Goal: Task Accomplishment & Management: Manage account settings

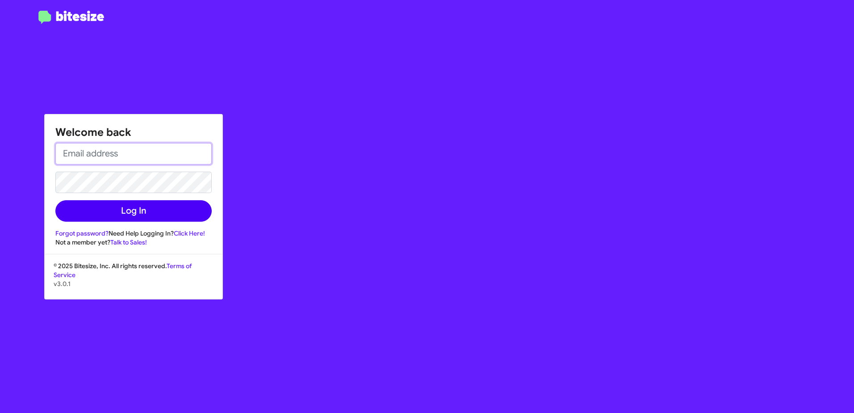
type input "[PERSON_NAME][EMAIL_ADDRESS][PERSON_NAME][DOMAIN_NAME]"
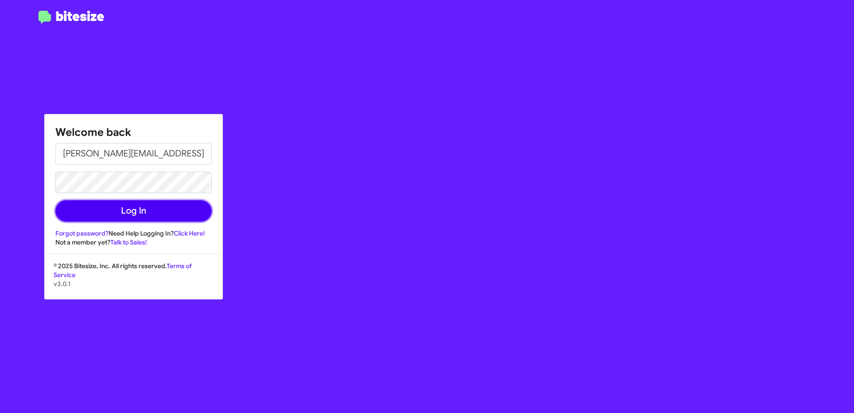
click at [130, 210] on button "Log In" at bounding box center [133, 210] width 156 height 21
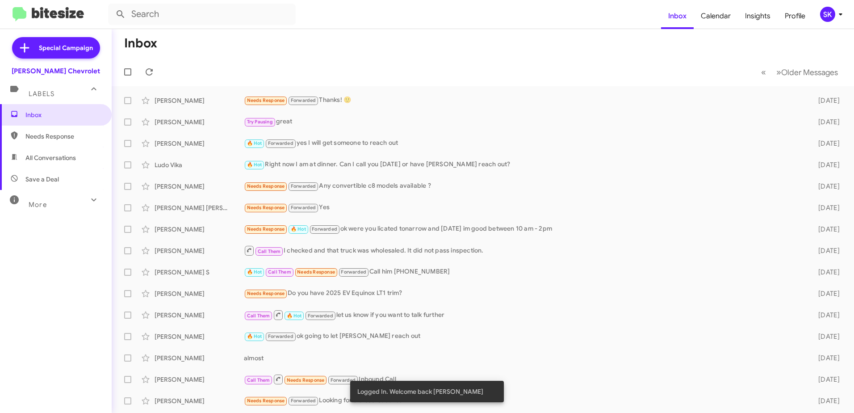
click at [834, 11] on div "SK" at bounding box center [827, 14] width 15 height 15
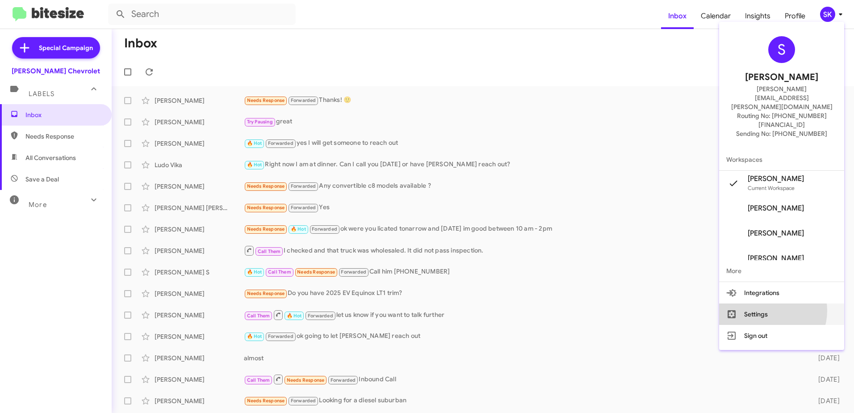
click at [787, 303] on button "Settings" at bounding box center [781, 313] width 125 height 21
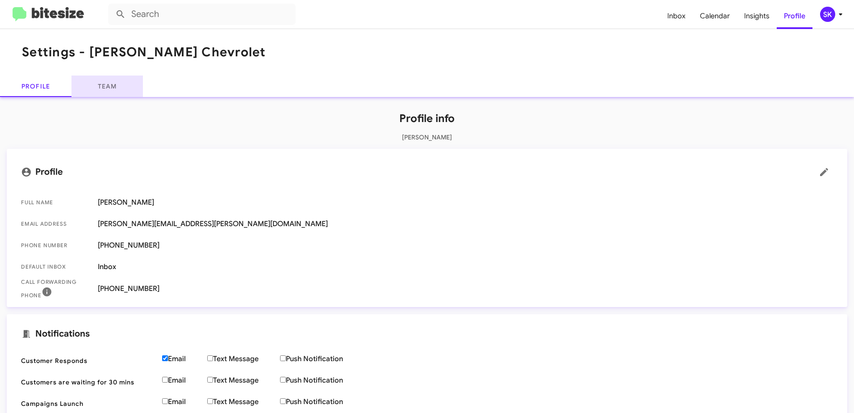
click at [103, 86] on link "Team" at bounding box center [106, 86] width 71 height 21
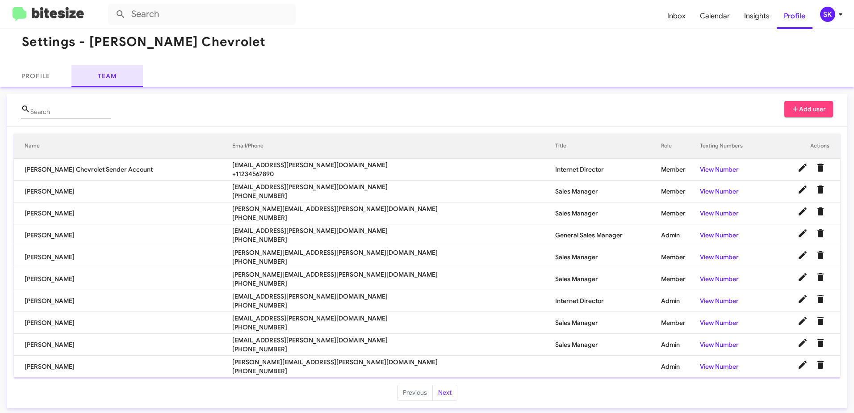
scroll to position [13, 0]
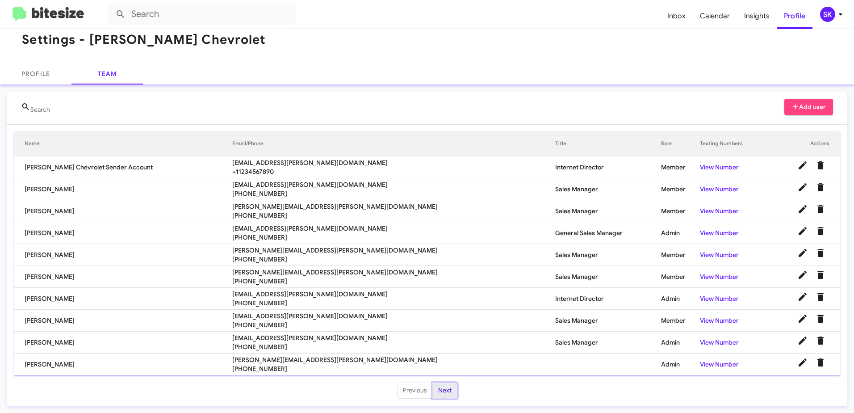
click at [437, 389] on button "Next" at bounding box center [445, 390] width 25 height 16
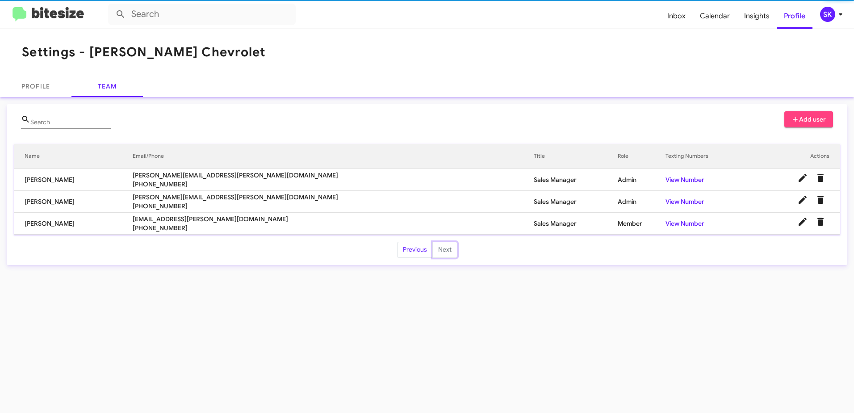
scroll to position [0, 0]
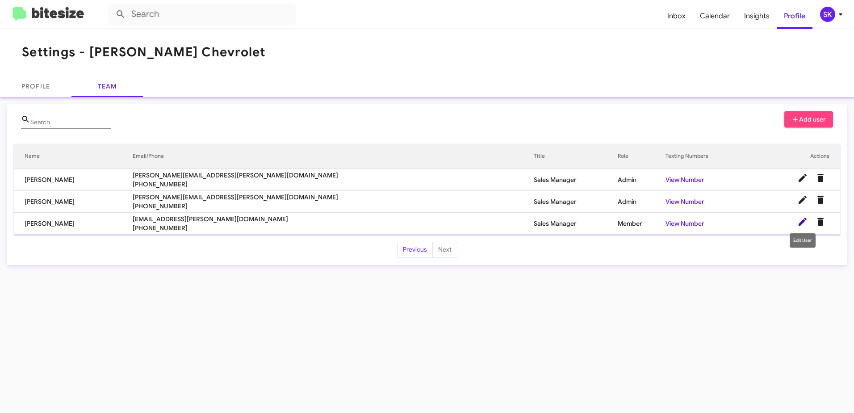
click at [803, 219] on icon at bounding box center [803, 221] width 11 height 11
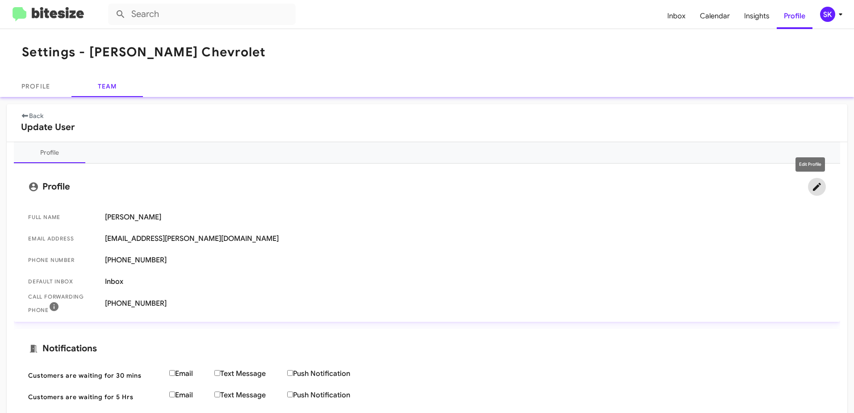
click at [813, 185] on icon at bounding box center [817, 187] width 8 height 8
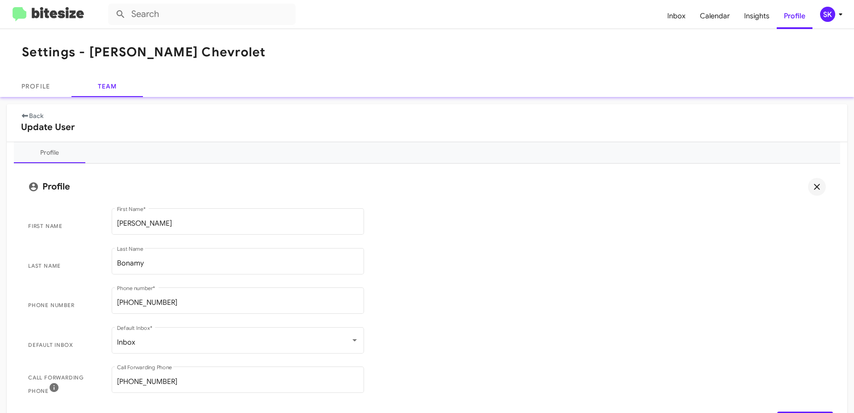
click at [23, 113] on icon at bounding box center [25, 116] width 8 height 6
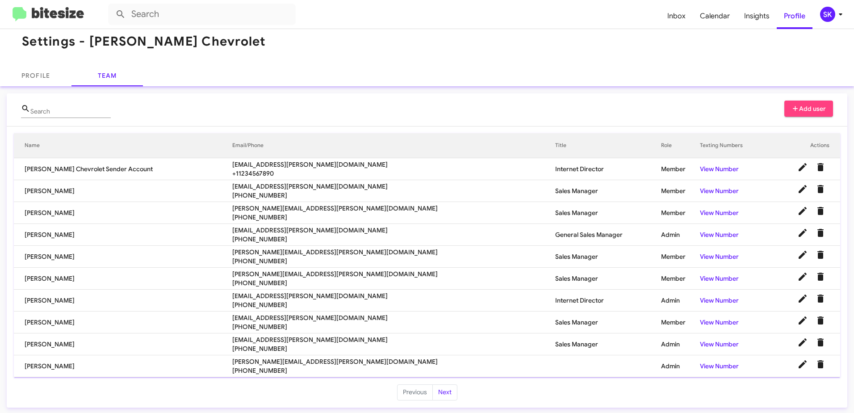
scroll to position [13, 0]
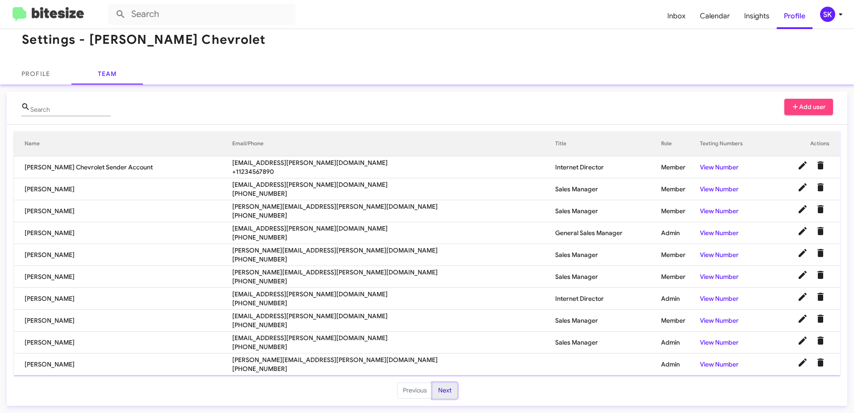
click at [447, 389] on button "Next" at bounding box center [445, 390] width 25 height 16
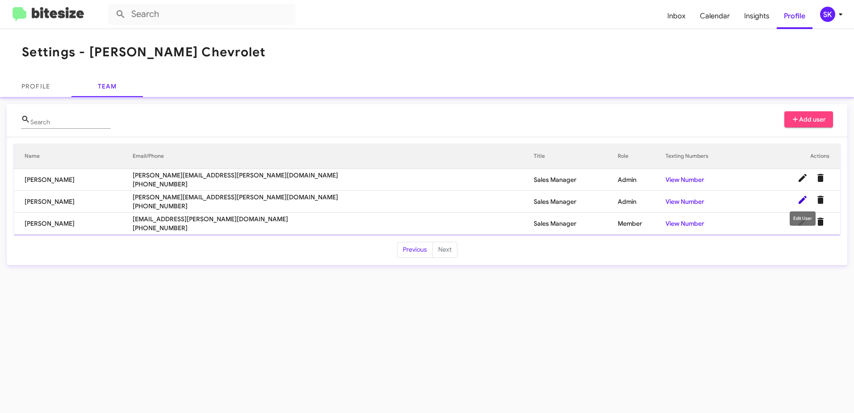
click at [807, 195] on icon at bounding box center [803, 199] width 11 height 11
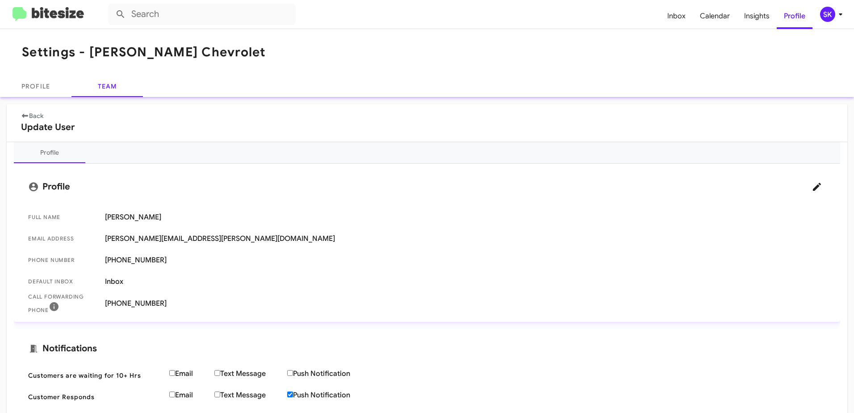
click at [24, 113] on icon at bounding box center [25, 116] width 8 height 6
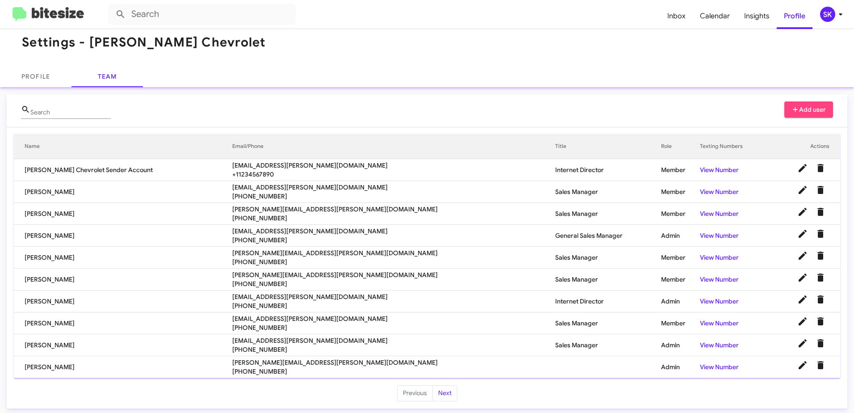
scroll to position [13, 0]
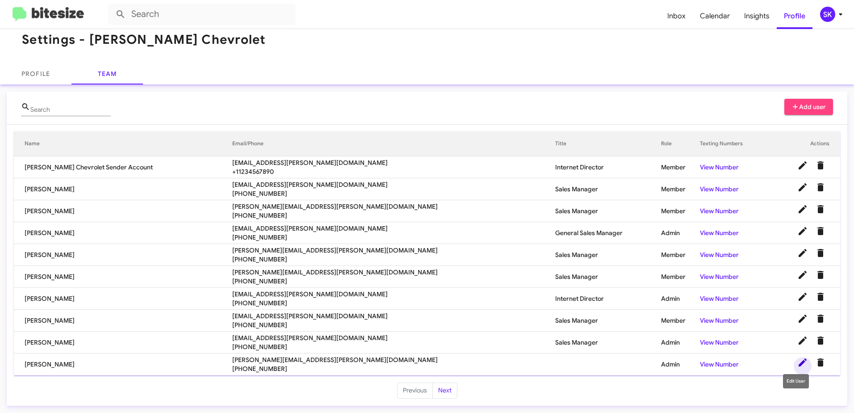
click at [799, 361] on icon at bounding box center [803, 362] width 8 height 8
